Goal: Use online tool/utility: Utilize a website feature to perform a specific function

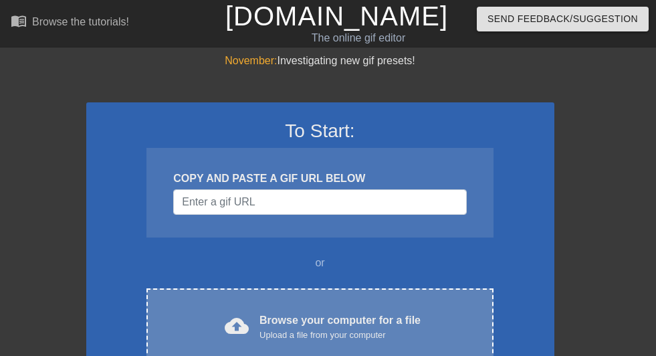
scroll to position [134, 0]
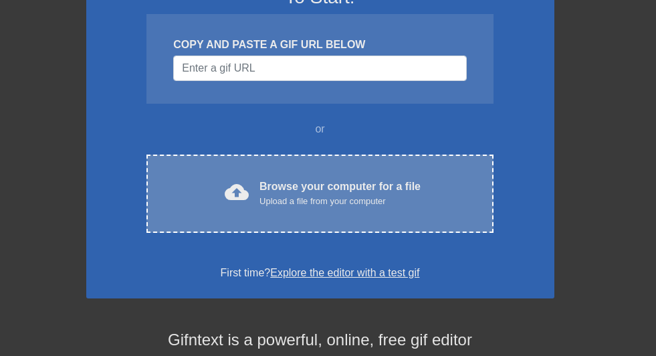
click at [290, 181] on div "Browse your computer for a file Upload a file from your computer" at bounding box center [340, 193] width 161 height 29
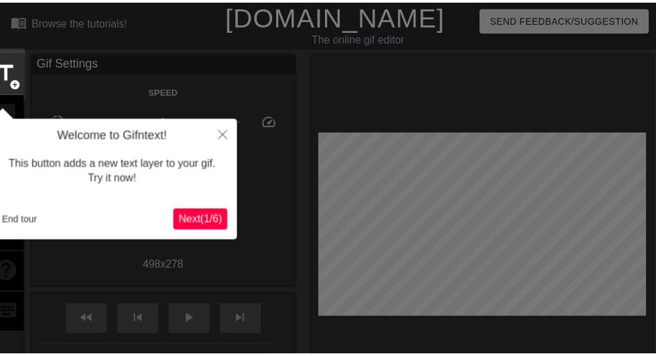
scroll to position [33, 0]
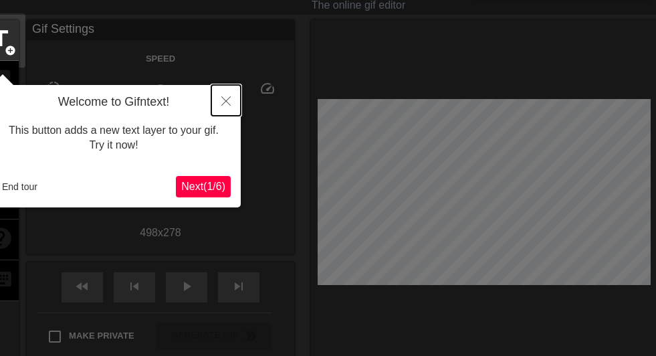
click at [227, 103] on icon "Close" at bounding box center [225, 100] width 9 height 9
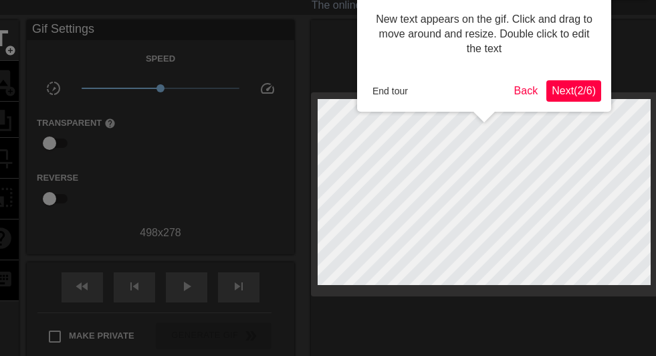
scroll to position [0, 0]
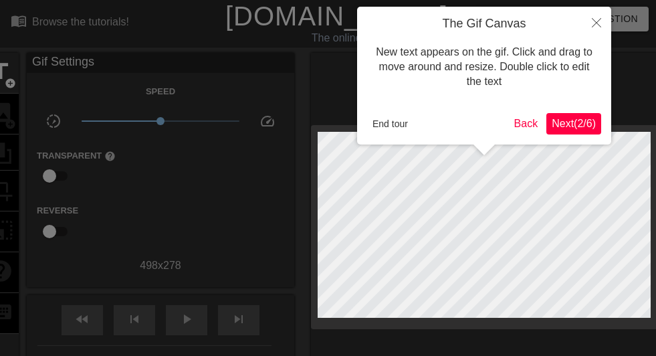
click at [583, 129] on span "Next ( 2 / 6 )" at bounding box center [574, 123] width 44 height 11
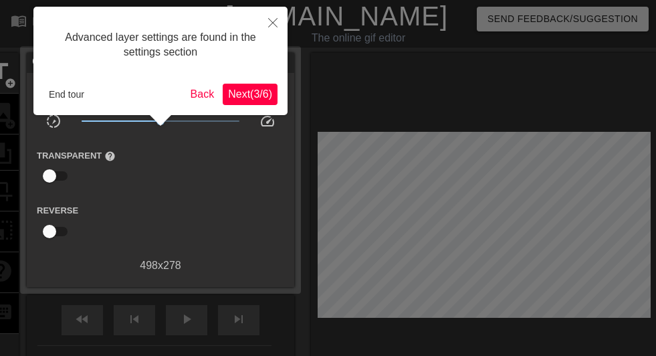
scroll to position [33, 0]
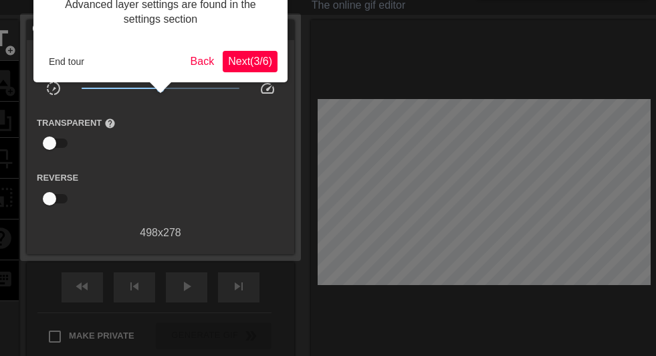
click at [238, 67] on span "Next ( 3 / 6 )" at bounding box center [250, 61] width 44 height 11
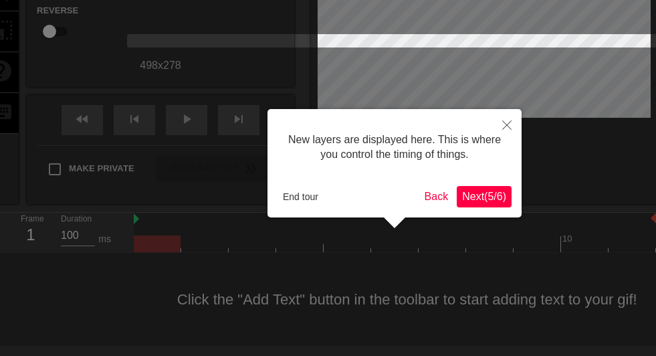
scroll to position [11, 0]
click at [482, 193] on span "Next ( 5 / 6 )" at bounding box center [484, 196] width 44 height 11
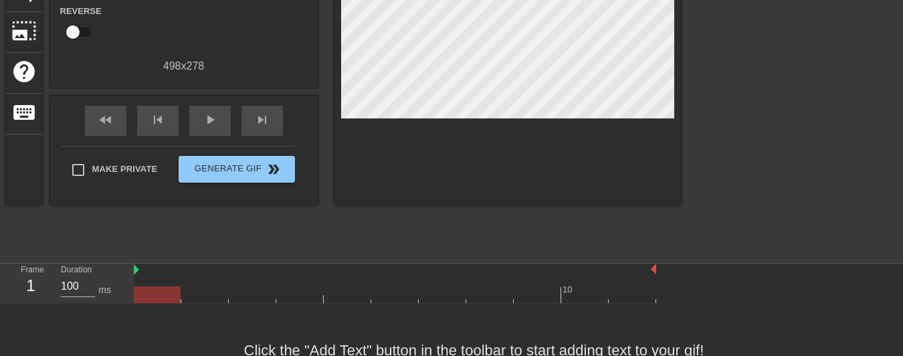
scroll to position [0, 0]
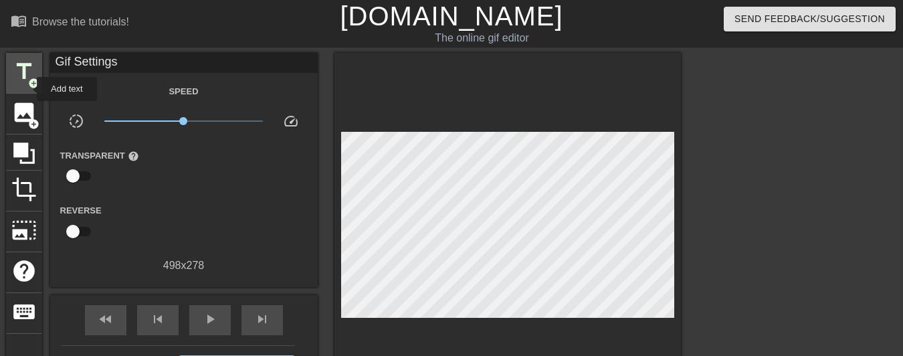
click at [29, 82] on span "add_circle" at bounding box center [33, 83] width 11 height 11
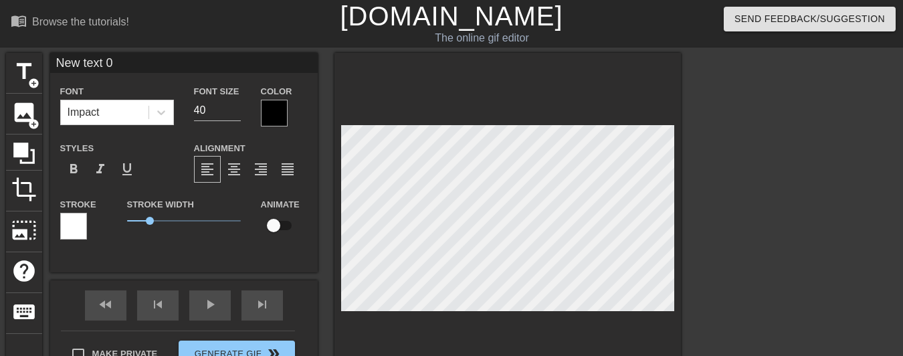
click at [128, 63] on input "New text 0" at bounding box center [184, 63] width 268 height 20
drag, startPoint x: 128, startPoint y: 63, endPoint x: 0, endPoint y: 63, distance: 127.8
click at [0, 63] on div "title add_circle image add_circle crop photo_size_select_large help keyboard Ne…" at bounding box center [451, 253] width 903 height 401
type input "Staff Supply"
click at [164, 122] on div at bounding box center [161, 112] width 24 height 24
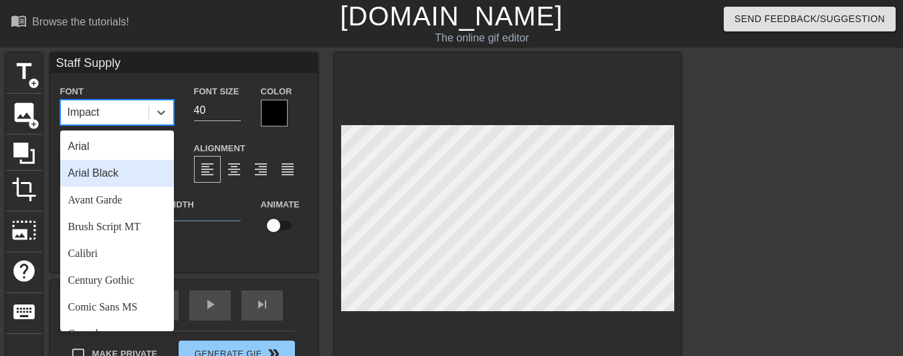
click at [127, 173] on div "Arial Black" at bounding box center [117, 173] width 114 height 27
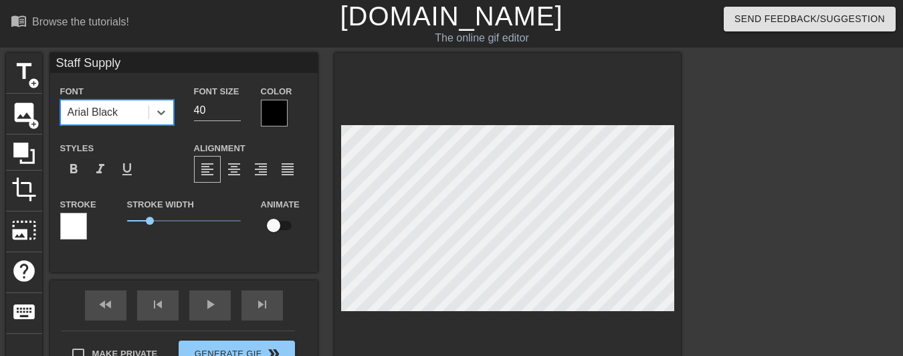
click at [71, 226] on div at bounding box center [73, 226] width 27 height 27
click at [132, 68] on input "Staff Supply" at bounding box center [184, 63] width 268 height 20
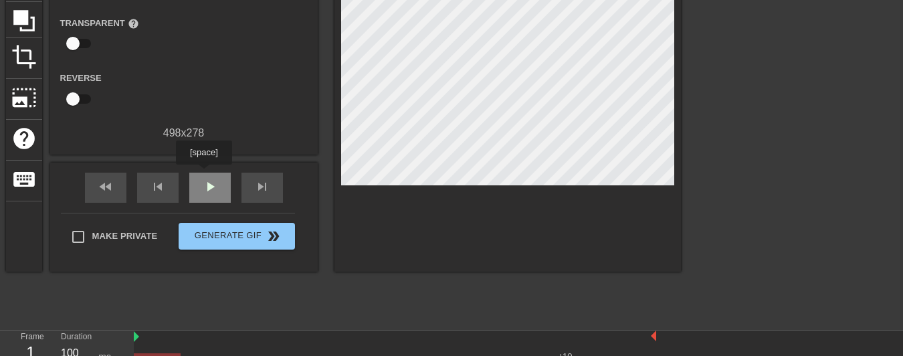
click at [204, 188] on div "play_arrow" at bounding box center [209, 188] width 41 height 30
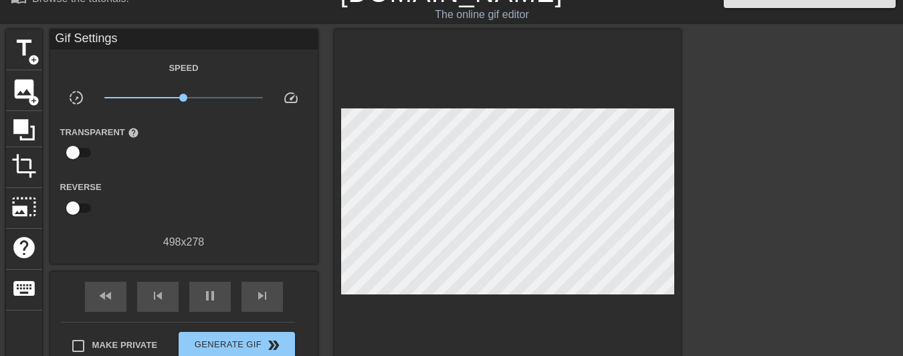
scroll to position [178, 0]
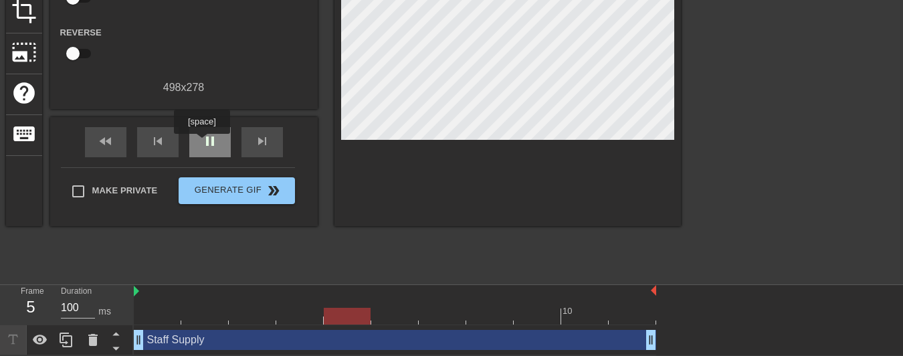
click at [202, 143] on span "pause" at bounding box center [210, 141] width 16 height 16
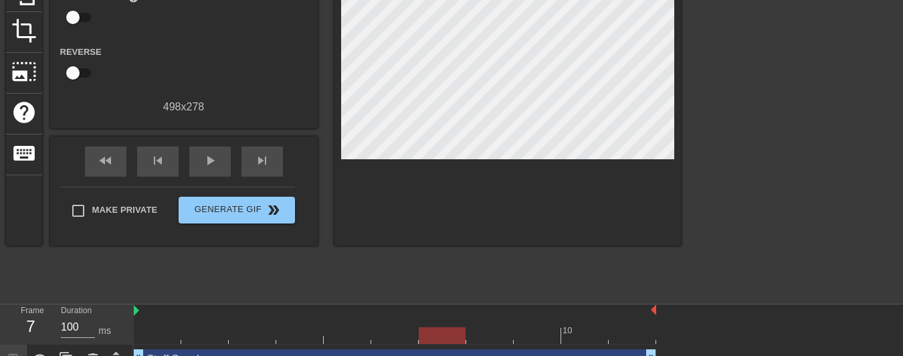
scroll to position [0, 0]
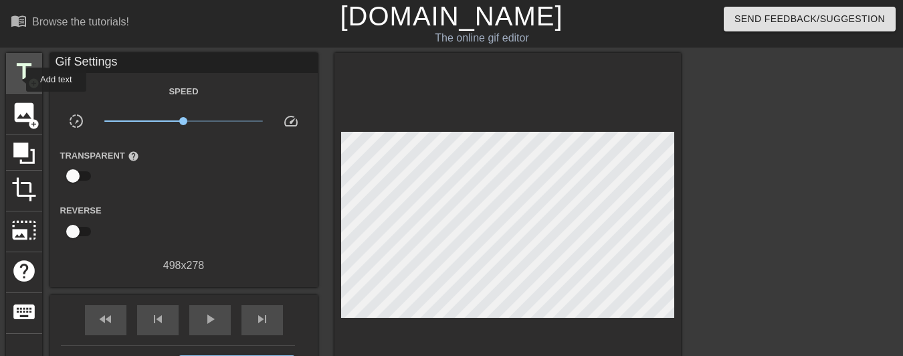
click at [17, 80] on span "title" at bounding box center [23, 71] width 25 height 25
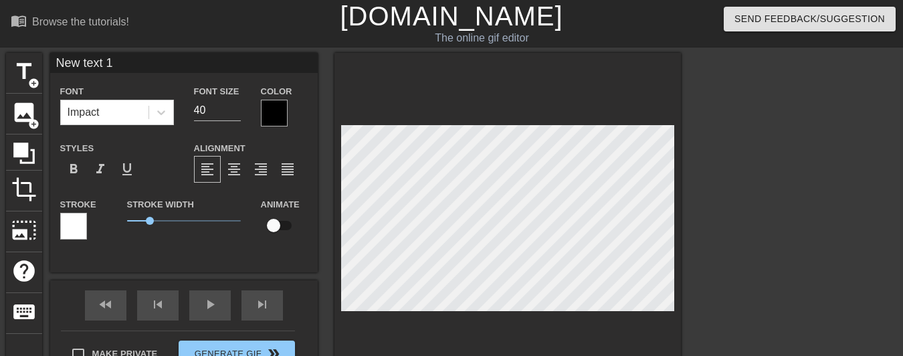
drag, startPoint x: 120, startPoint y: 65, endPoint x: 50, endPoint y: 60, distance: 70.4
click at [50, 60] on input "New text 1" at bounding box center [184, 63] width 268 height 20
type input "[PERSON_NAME]"
click at [216, 317] on div "fast_rewind skip_previous play_arrow skip_next" at bounding box center [184, 305] width 218 height 50
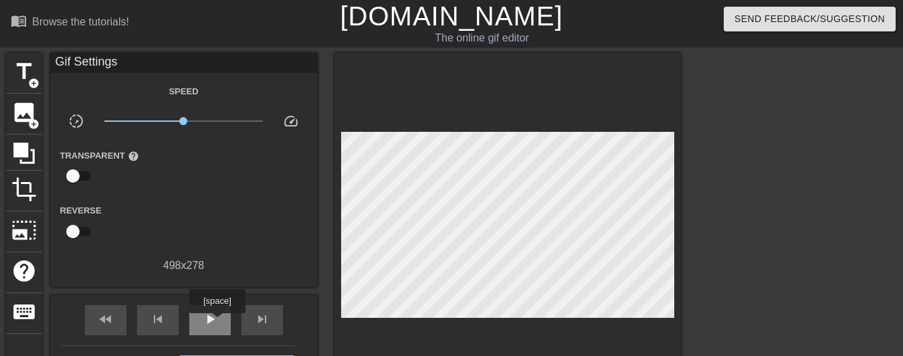
click at [217, 322] on span "play_arrow" at bounding box center [210, 319] width 16 height 16
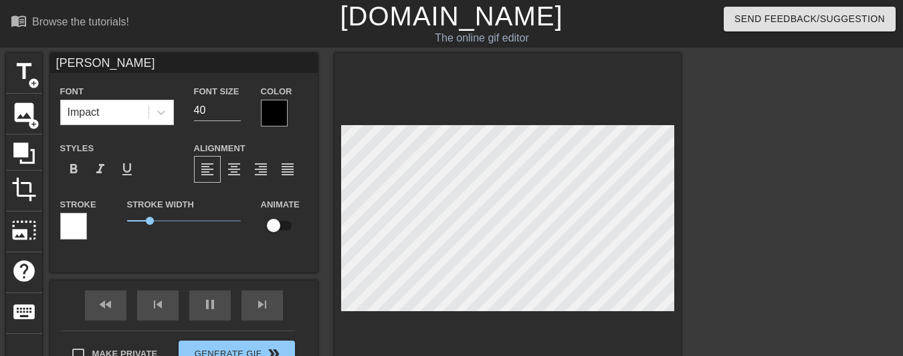
scroll to position [66, 0]
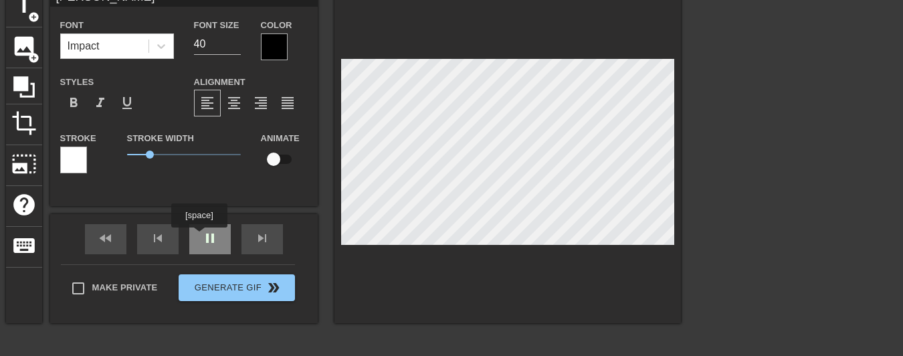
click at [203, 251] on div "fast_rewind skip_previous pause skip_next" at bounding box center [184, 239] width 218 height 50
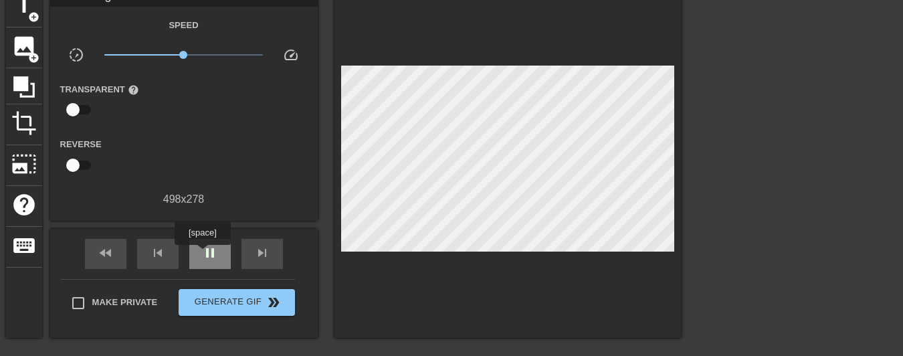
click at [203, 254] on span "pause" at bounding box center [210, 253] width 16 height 16
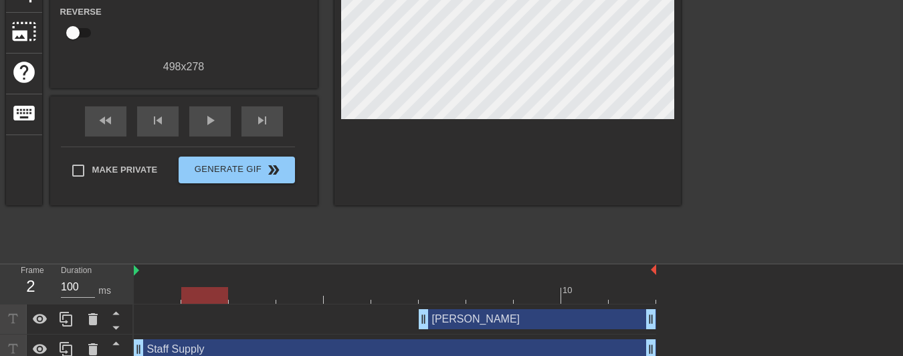
scroll to position [208, 0]
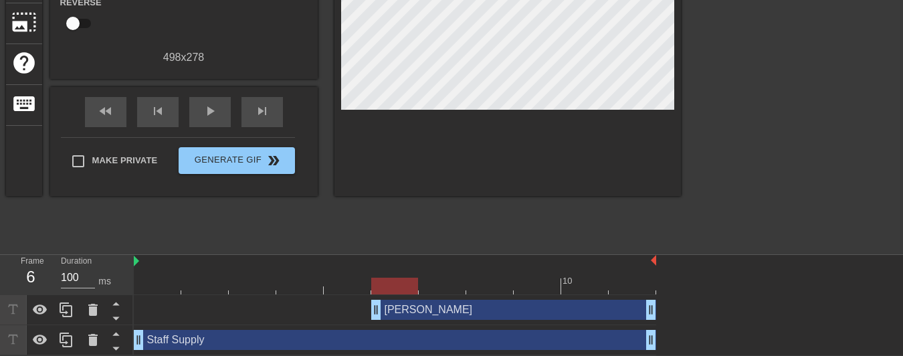
drag, startPoint x: 421, startPoint y: 306, endPoint x: 354, endPoint y: 307, distance: 66.9
click at [354, 307] on div "[PERSON_NAME] drag_handle drag_handle" at bounding box center [395, 310] width 522 height 20
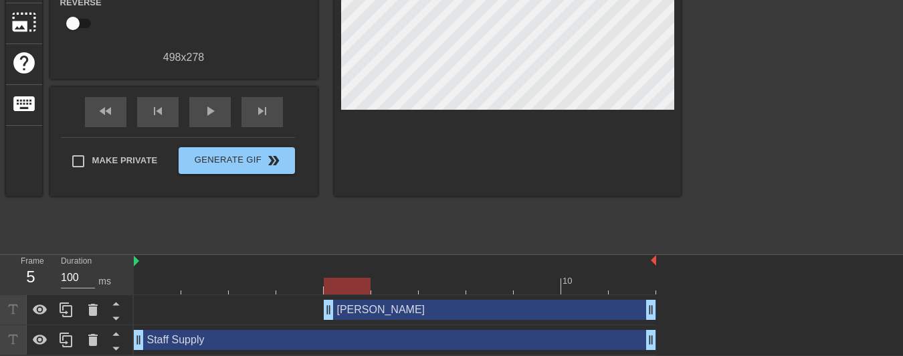
drag, startPoint x: 374, startPoint y: 310, endPoint x: 322, endPoint y: 307, distance: 52.2
click at [322, 307] on div "[PERSON_NAME] drag_handle drag_handle" at bounding box center [395, 310] width 522 height 20
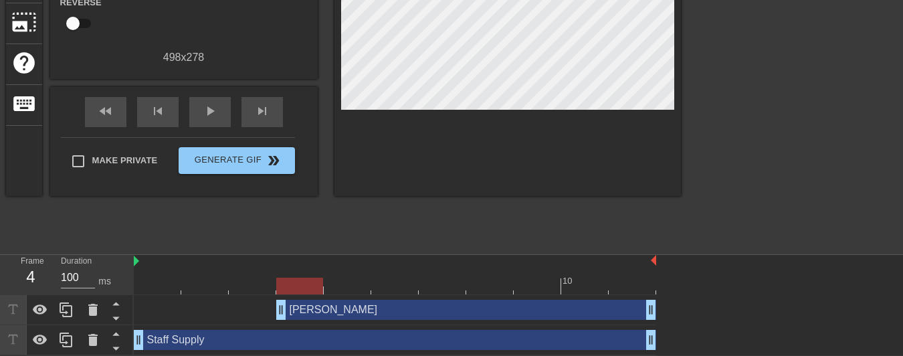
drag, startPoint x: 328, startPoint y: 310, endPoint x: 282, endPoint y: 304, distance: 45.9
click at [282, 304] on div "[PERSON_NAME] drag_handle drag_handle" at bounding box center [466, 310] width 380 height 20
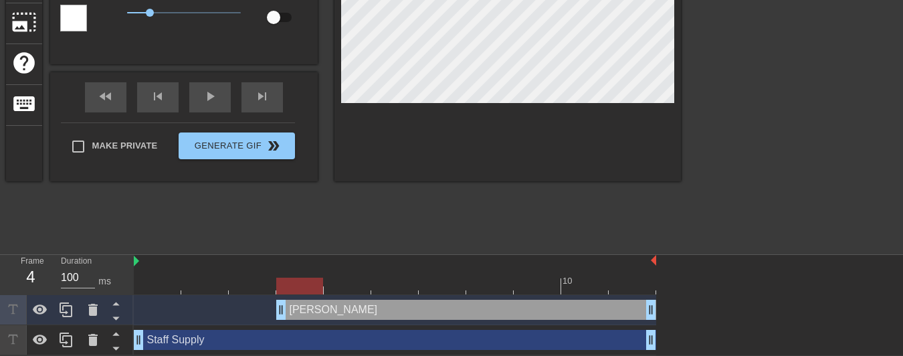
scroll to position [0, 0]
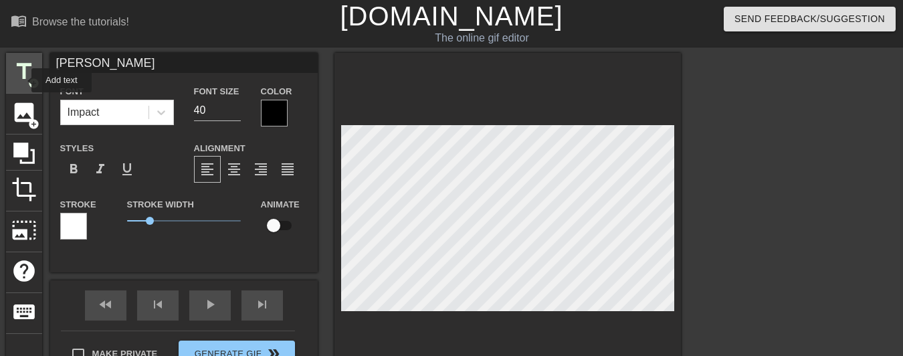
click at [23, 80] on span "title" at bounding box center [23, 71] width 25 height 25
drag, startPoint x: 130, startPoint y: 63, endPoint x: 31, endPoint y: 65, distance: 98.3
click at [31, 65] on div "title add_circle image add_circle crop photo_size_select_large help keyboard Ne…" at bounding box center [343, 221] width 675 height 336
type input "[PERSON_NAME]"
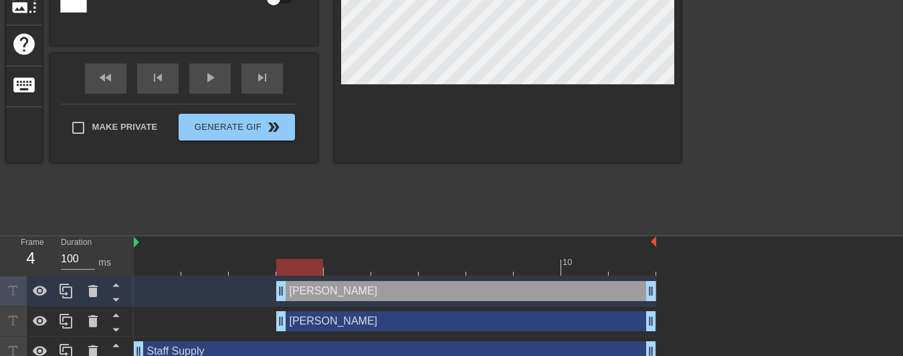
scroll to position [238, 0]
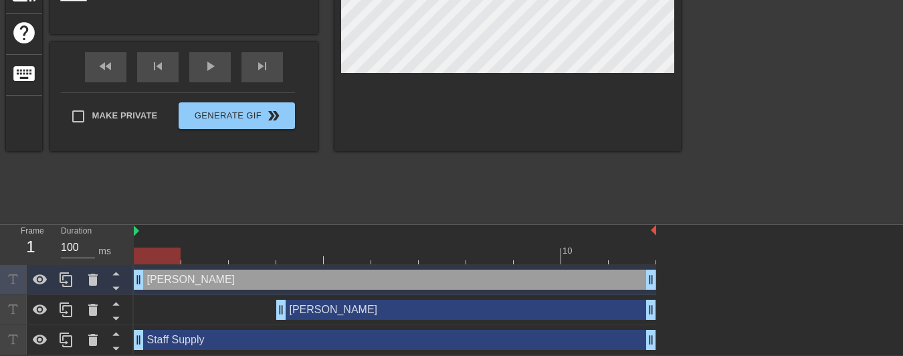
drag, startPoint x: 280, startPoint y: 280, endPoint x: 131, endPoint y: 272, distance: 149.4
click at [131, 270] on div "Frame 1 Duration 100 ms 10 [PERSON_NAME] drag_handle drag_handle [PERSON_NAME] …" at bounding box center [451, 290] width 903 height 130
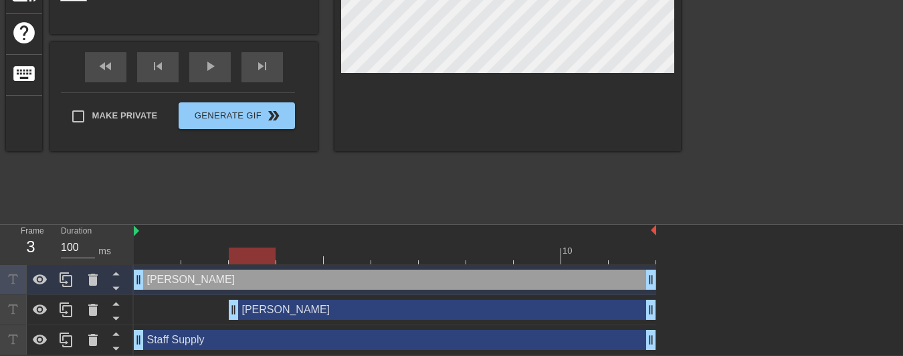
drag, startPoint x: 280, startPoint y: 309, endPoint x: 237, endPoint y: 306, distance: 43.6
click at [237, 306] on div "[PERSON_NAME] drag_handle drag_handle" at bounding box center [442, 310] width 427 height 20
type input "[PERSON_NAME]"
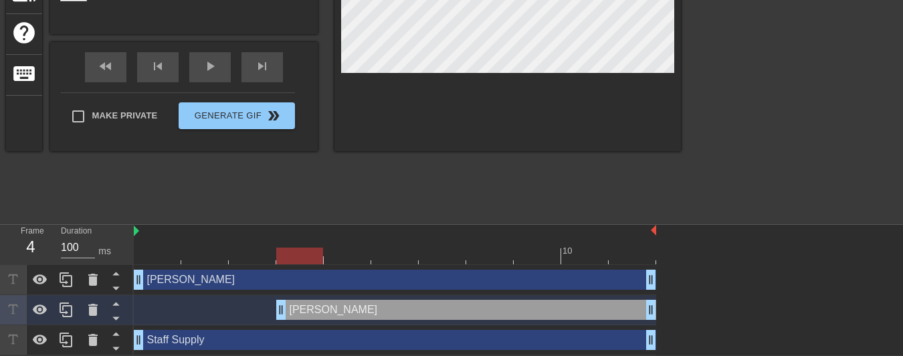
drag, startPoint x: 231, startPoint y: 305, endPoint x: 280, endPoint y: 304, distance: 48.8
click at [280, 304] on div "[PERSON_NAME] drag_handle drag_handle" at bounding box center [466, 310] width 380 height 20
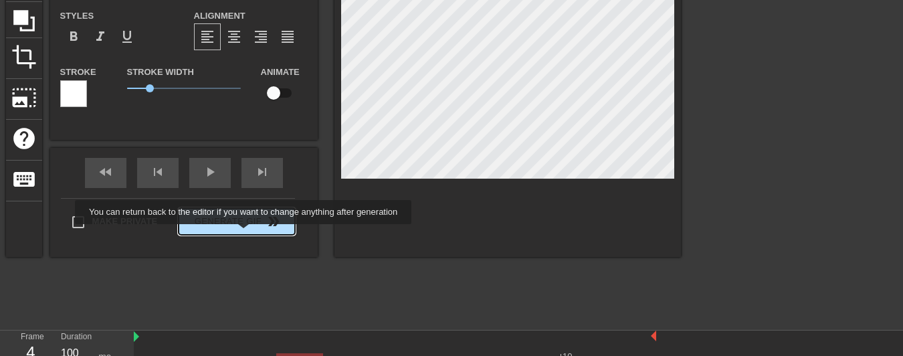
click at [244, 235] on button "Generate Gif double_arrow" at bounding box center [237, 221] width 116 height 27
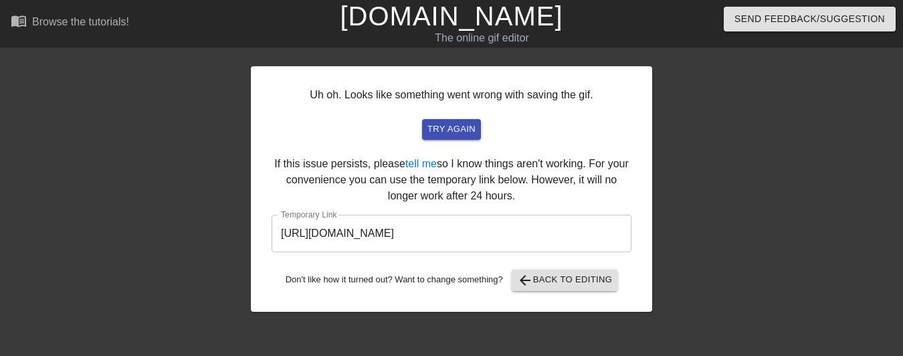
scroll to position [67, 0]
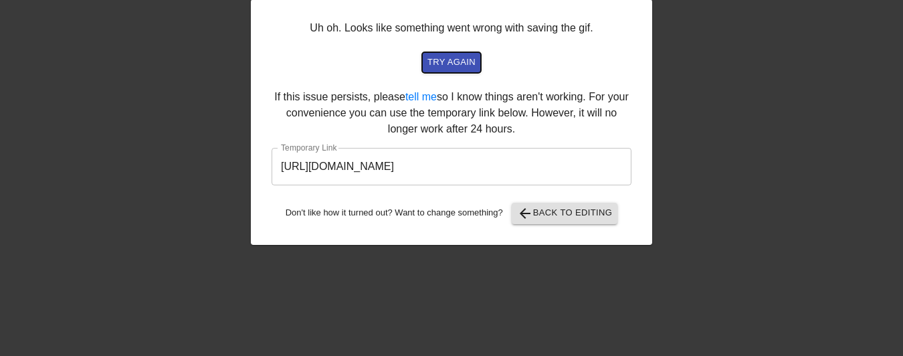
click at [452, 58] on span "try again" at bounding box center [451, 62] width 48 height 15
drag, startPoint x: 602, startPoint y: 169, endPoint x: 207, endPoint y: 169, distance: 394.7
click at [207, 169] on div "Uh oh. Looks like something went wrong with saving the gif. try again If this i…" at bounding box center [451, 186] width 903 height 401
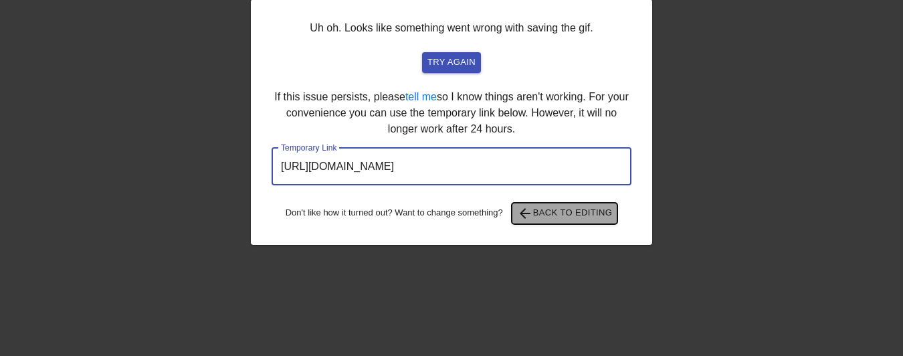
click at [538, 217] on span "arrow_back Back to Editing" at bounding box center [565, 213] width 96 height 16
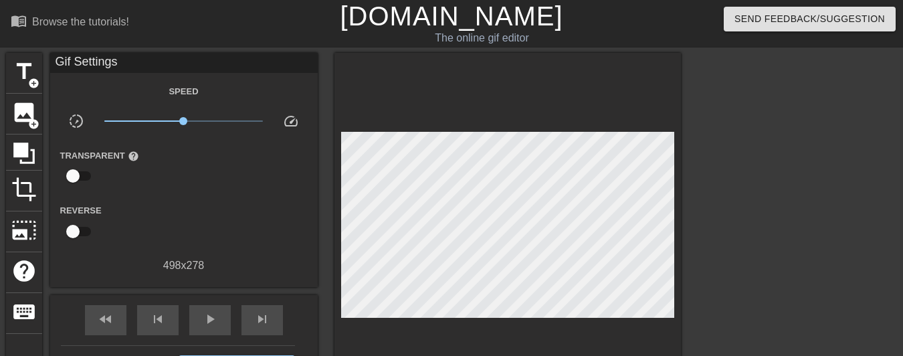
scroll to position [238, 0]
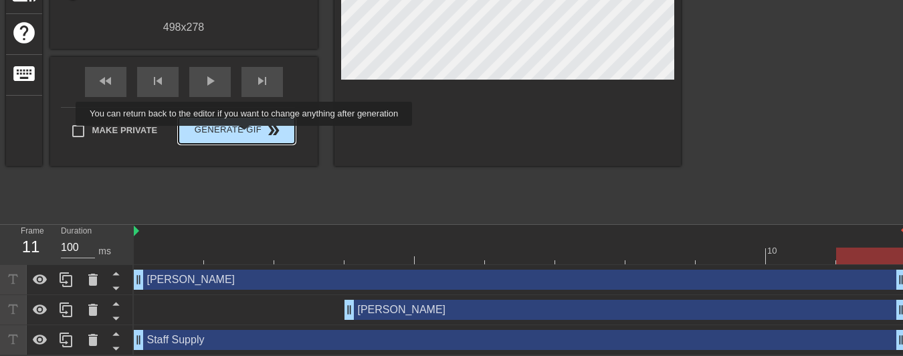
click at [244, 132] on span "Generate Gif double_arrow" at bounding box center [236, 130] width 105 height 16
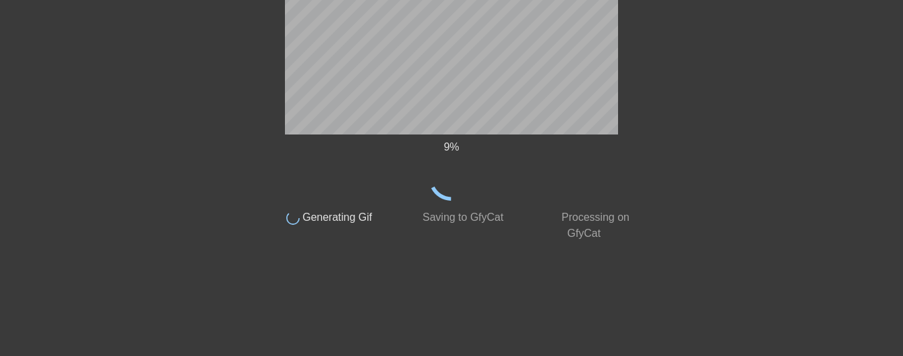
scroll to position [104, 0]
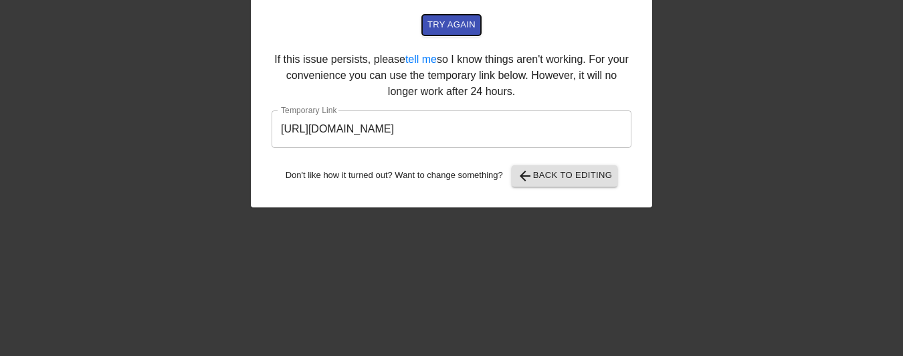
click at [451, 33] on button "try again" at bounding box center [451, 25] width 59 height 21
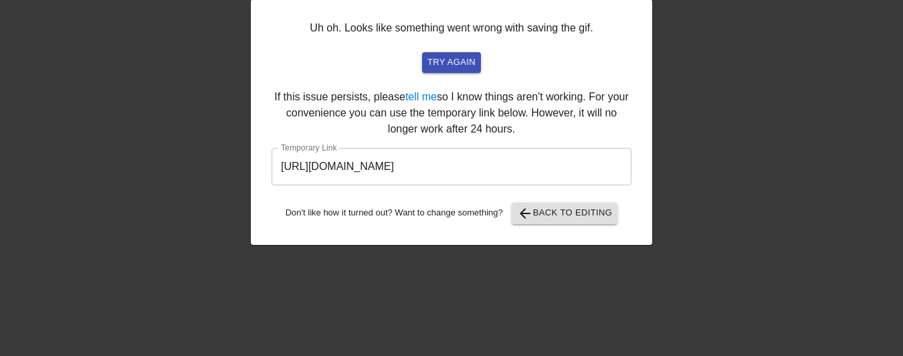
scroll to position [0, 0]
